Goal: Transaction & Acquisition: Purchase product/service

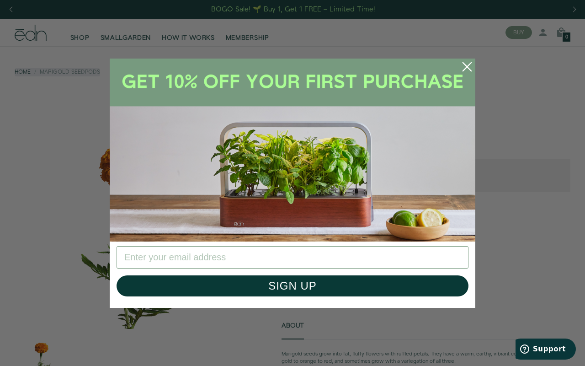
click at [467, 66] on icon "Close dialog" at bounding box center [467, 66] width 8 height 8
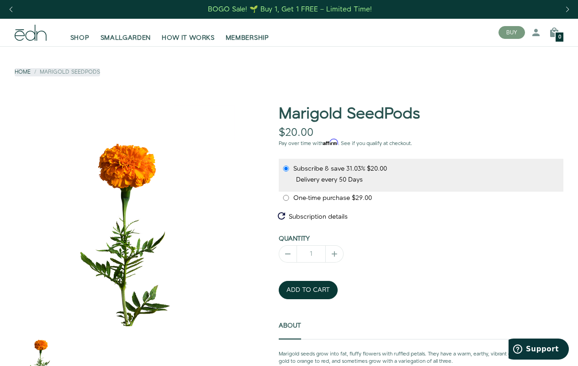
click at [286, 198] on input "One-time purchase $29.00" at bounding box center [286, 198] width 7 height 6
radio input "true"
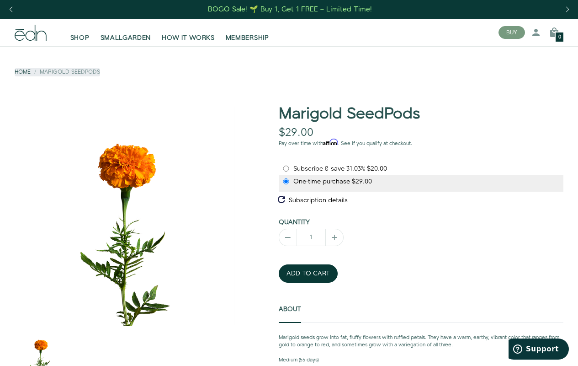
click at [286, 181] on input "One-time purchase $29.00" at bounding box center [286, 181] width 7 height 6
click at [311, 237] on input "1" at bounding box center [311, 237] width 29 height 17
type input "1"
click at [308, 273] on button "ADD TO CART" at bounding box center [308, 273] width 59 height 18
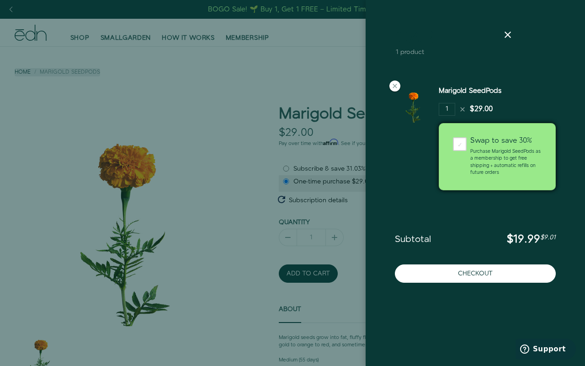
click at [476, 273] on button "Checkout" at bounding box center [475, 273] width 161 height 18
